Goal: Transaction & Acquisition: Purchase product/service

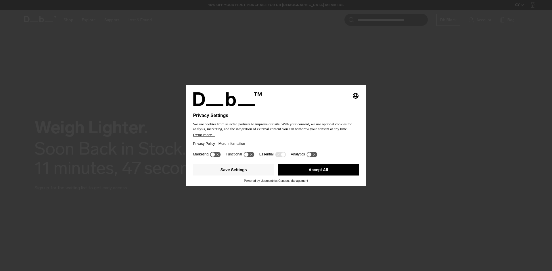
click at [298, 169] on button "Accept All" at bounding box center [318, 169] width 81 height 11
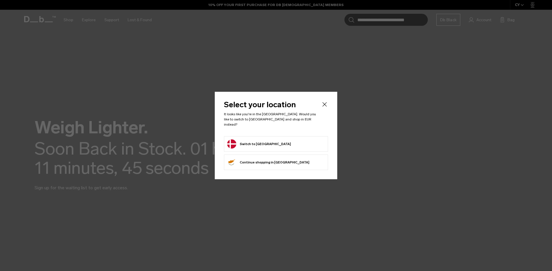
click at [250, 141] on button "Switch to Denmark" at bounding box center [259, 144] width 64 height 9
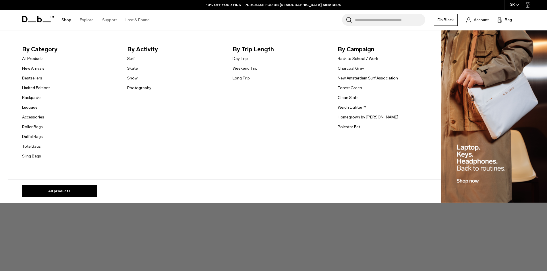
click at [66, 20] on link "Shop" at bounding box center [66, 20] width 10 height 20
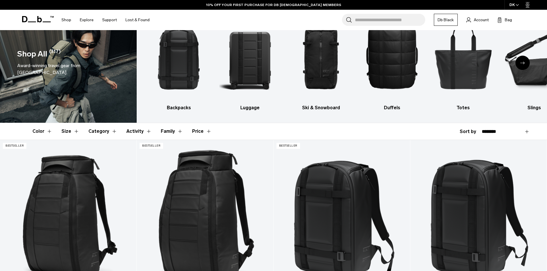
click at [521, 5] on div "DK" at bounding box center [515, 5] width 20 height 10
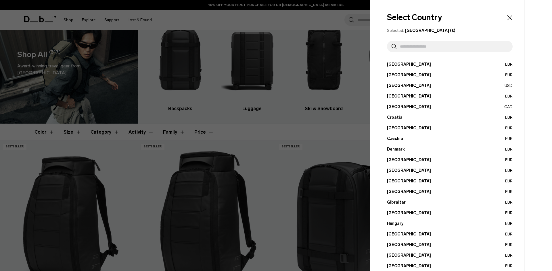
click at [501, 21] on header "Select Country" at bounding box center [450, 17] width 126 height 12
click at [507, 18] on icon "Close" at bounding box center [509, 18] width 8 height 8
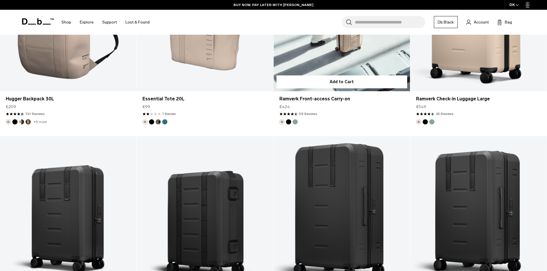
scroll to position [1609, 0]
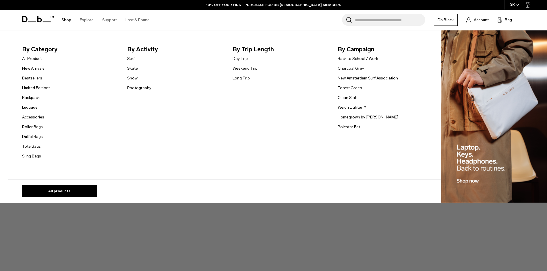
click at [69, 20] on link "Shop" at bounding box center [66, 20] width 10 height 20
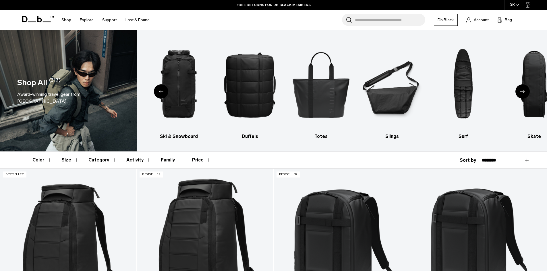
click at [523, 93] on icon "Next slide" at bounding box center [523, 91] width 5 height 3
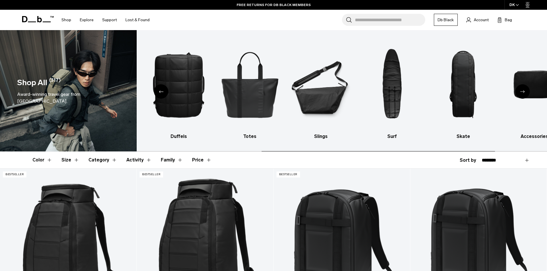
click at [523, 93] on icon "Next slide" at bounding box center [523, 91] width 5 height 3
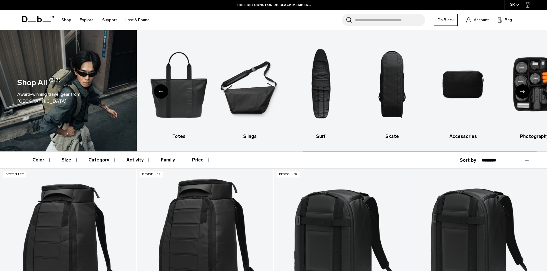
click at [523, 93] on icon "Next slide" at bounding box center [523, 91] width 5 height 3
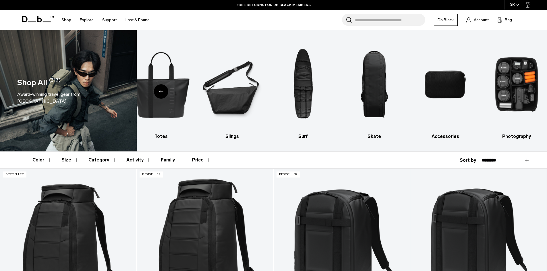
click at [157, 91] on div "Previous slide" at bounding box center [161, 91] width 14 height 14
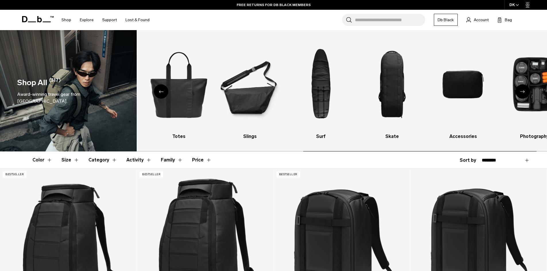
click at [157, 91] on div "Previous slide" at bounding box center [161, 91] width 14 height 14
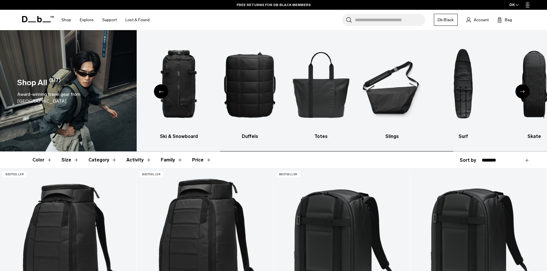
click at [157, 91] on div "Previous slide" at bounding box center [161, 91] width 14 height 14
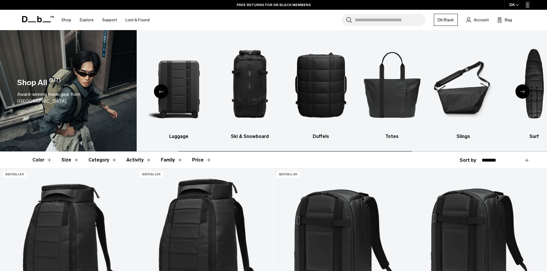
click at [157, 91] on div "Previous slide" at bounding box center [161, 91] width 14 height 14
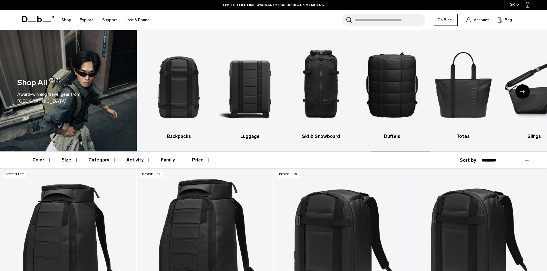
click at [157, 91] on img "1 / 10" at bounding box center [178, 85] width 61 height 92
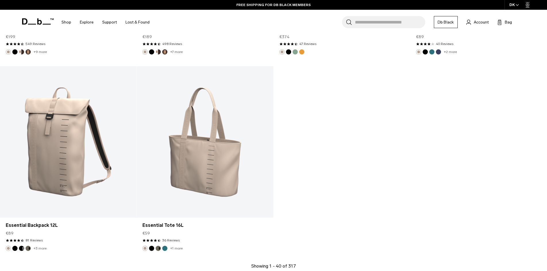
scroll to position [2269, 0]
